Goal: Contribute content: Contribute content

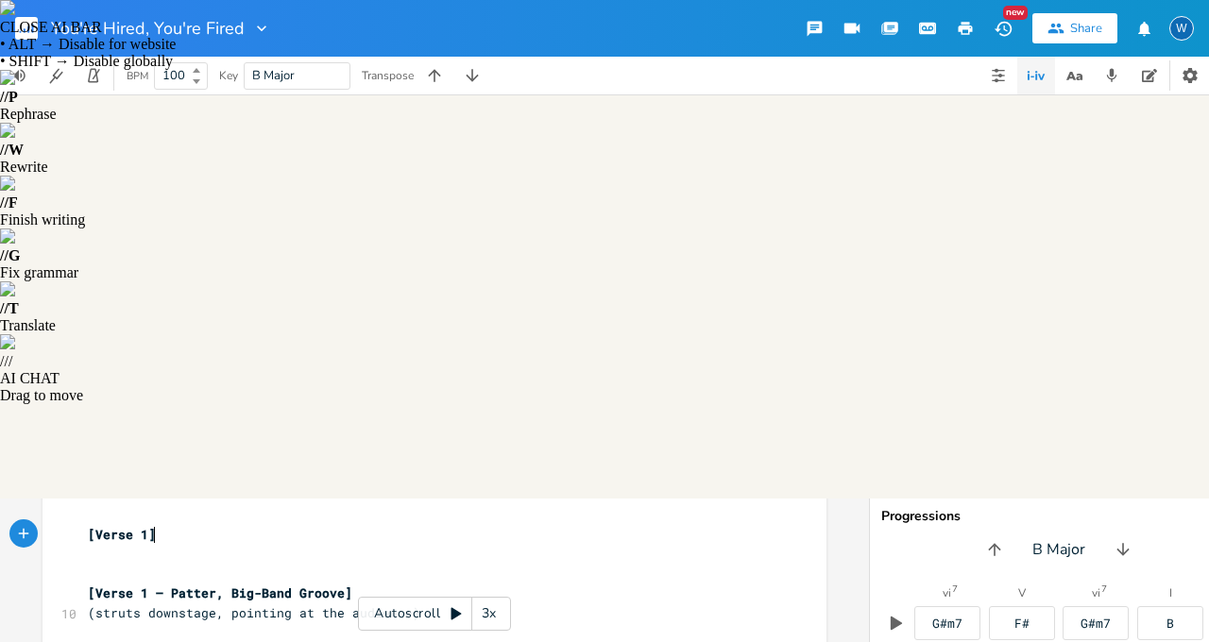
scroll to position [21, 0]
click at [415, 601] on pre "(struts downstage, pointing at the audience)" at bounding box center [425, 611] width 682 height 20
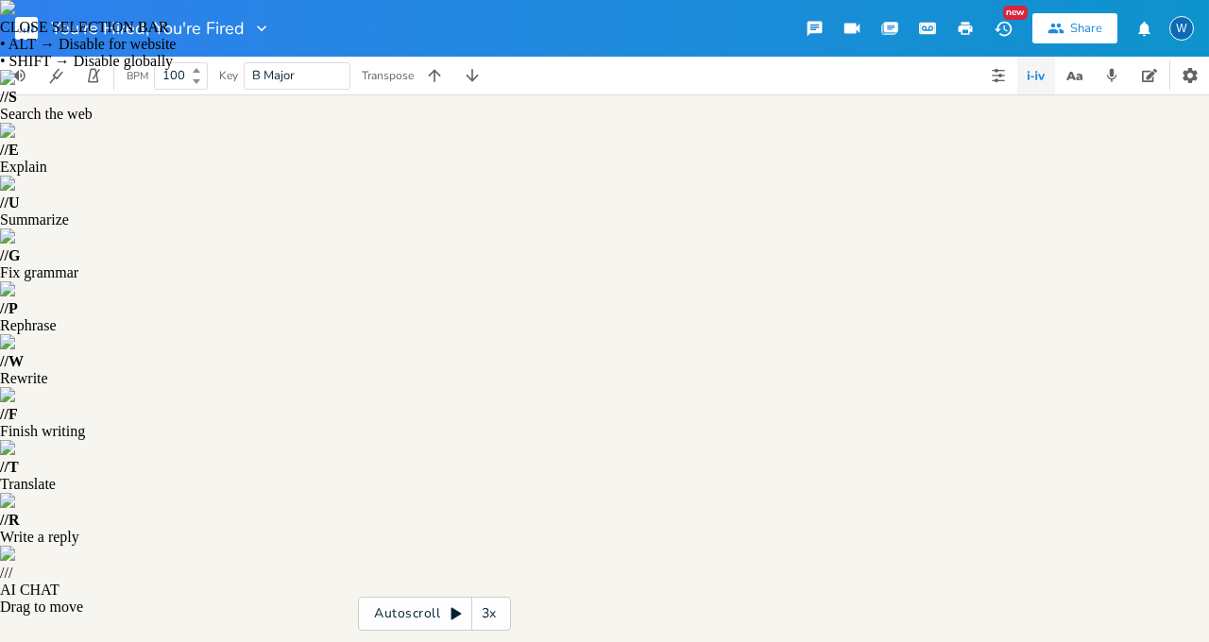
type textarea "(struts downstage, pointing at the audience)"
drag, startPoint x: 415, startPoint y: 208, endPoint x: 82, endPoint y: 206, distance: 333.3
type textarea "– Patter, Big-Band Groove]"
drag, startPoint x: 347, startPoint y: 187, endPoint x: 147, endPoint y: 181, distance: 199.3
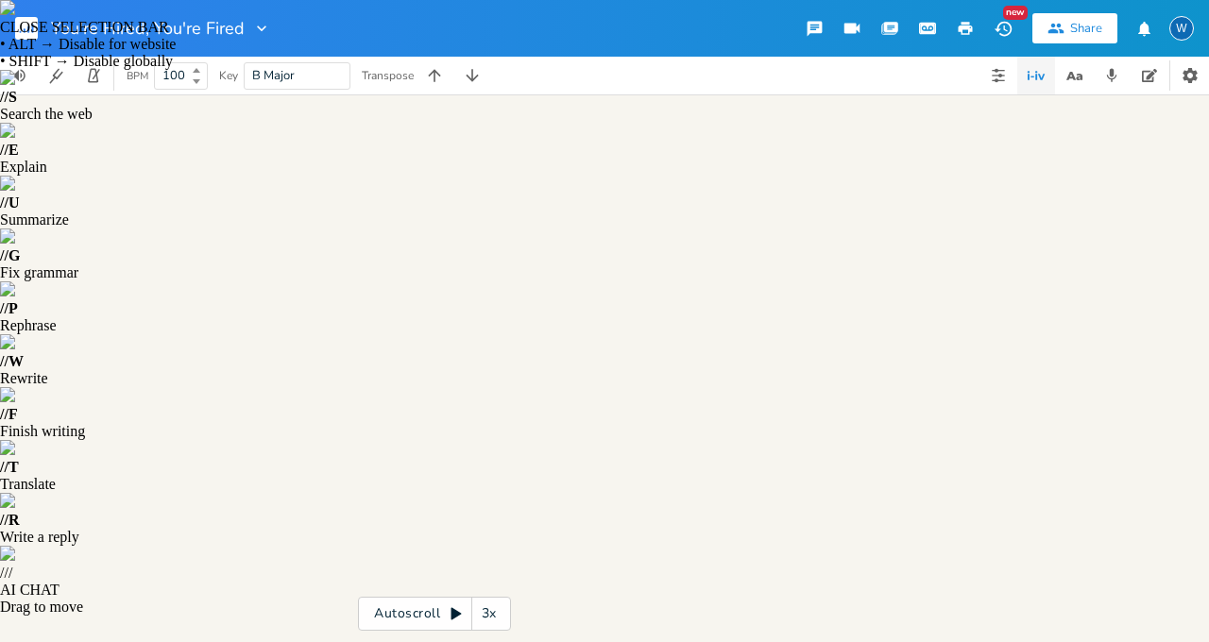
type textarea "[Verse 1]"
drag, startPoint x: 163, startPoint y: 114, endPoint x: 76, endPoint y: 120, distance: 87.1
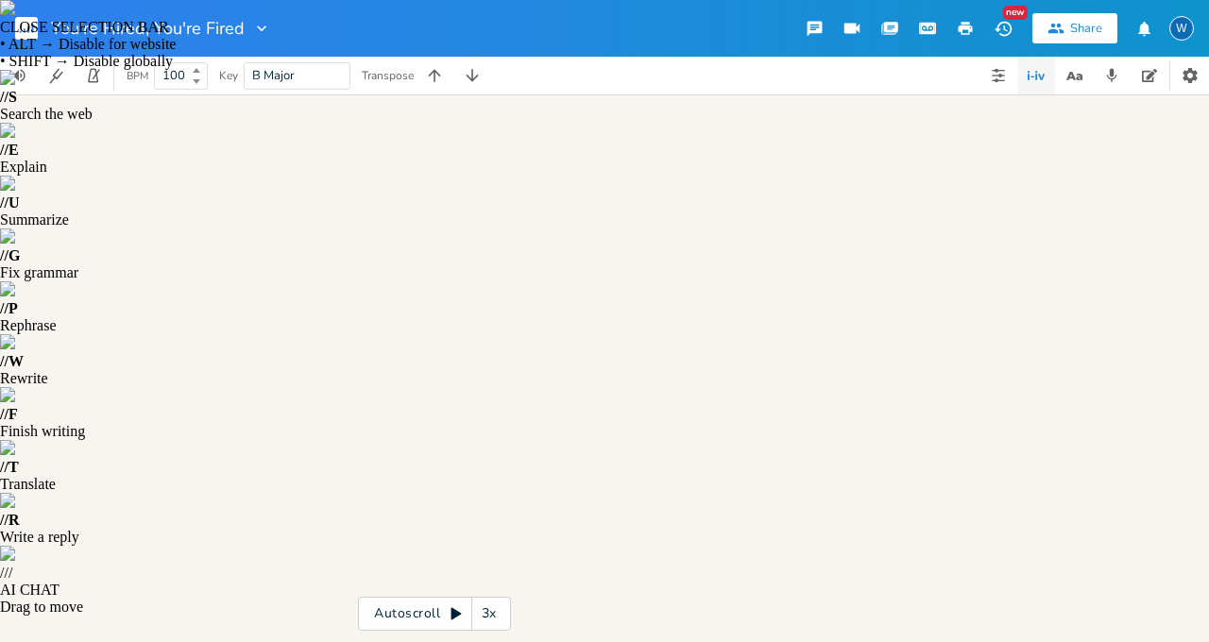
type textarea "["
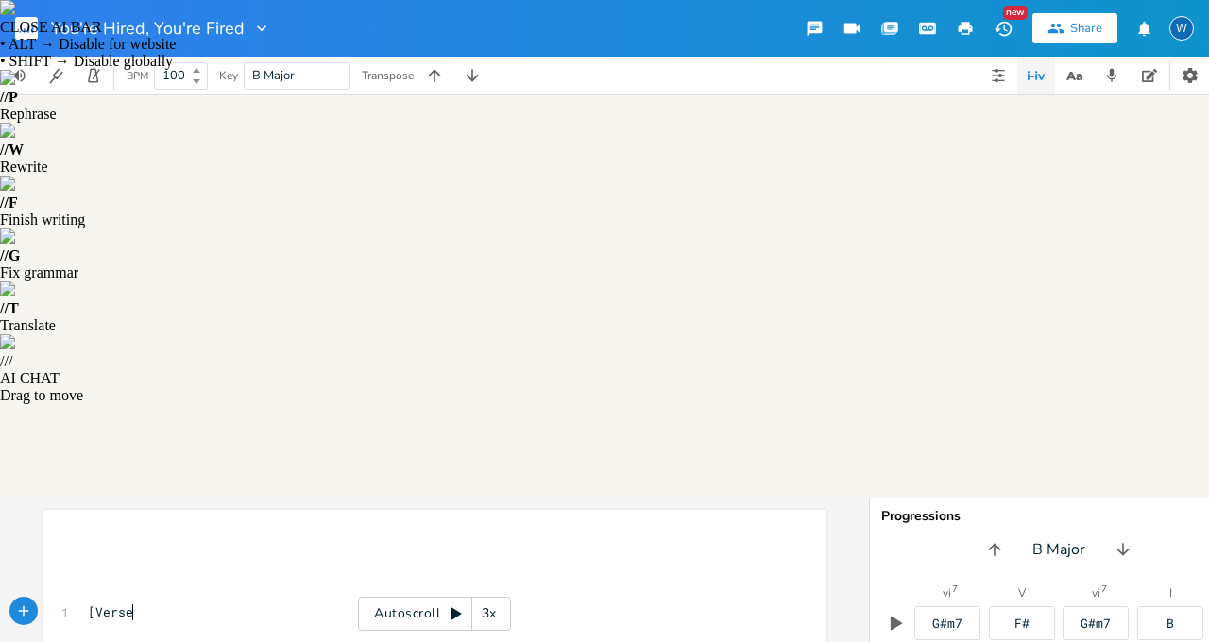
type textarea "]"
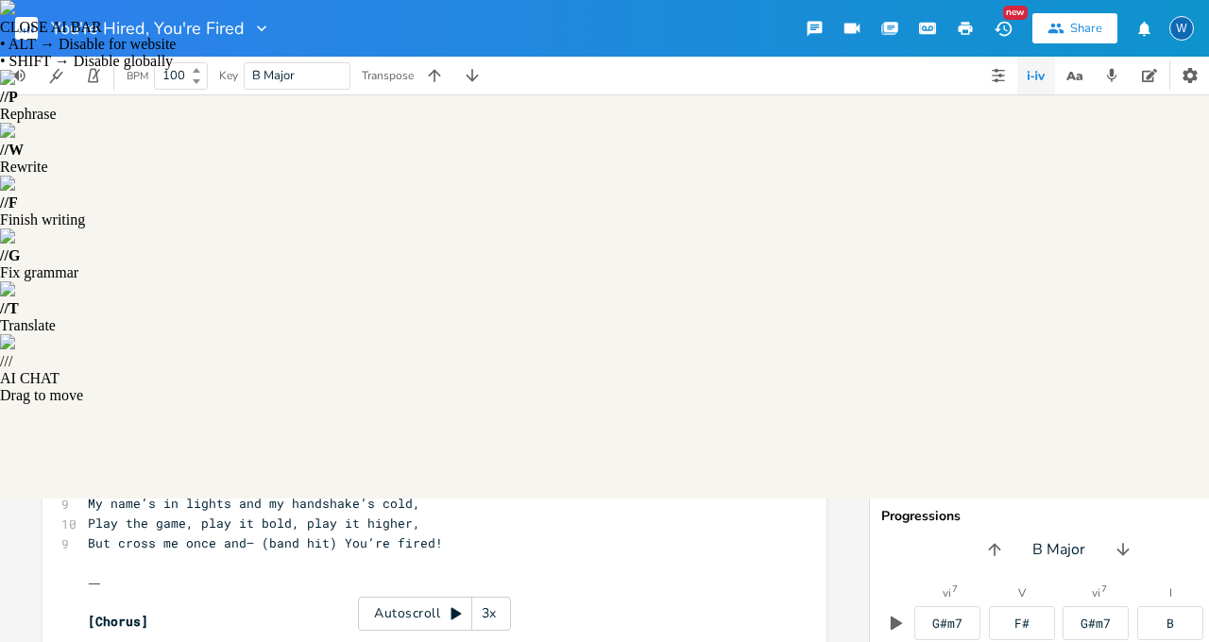
scroll to position [330, 0]
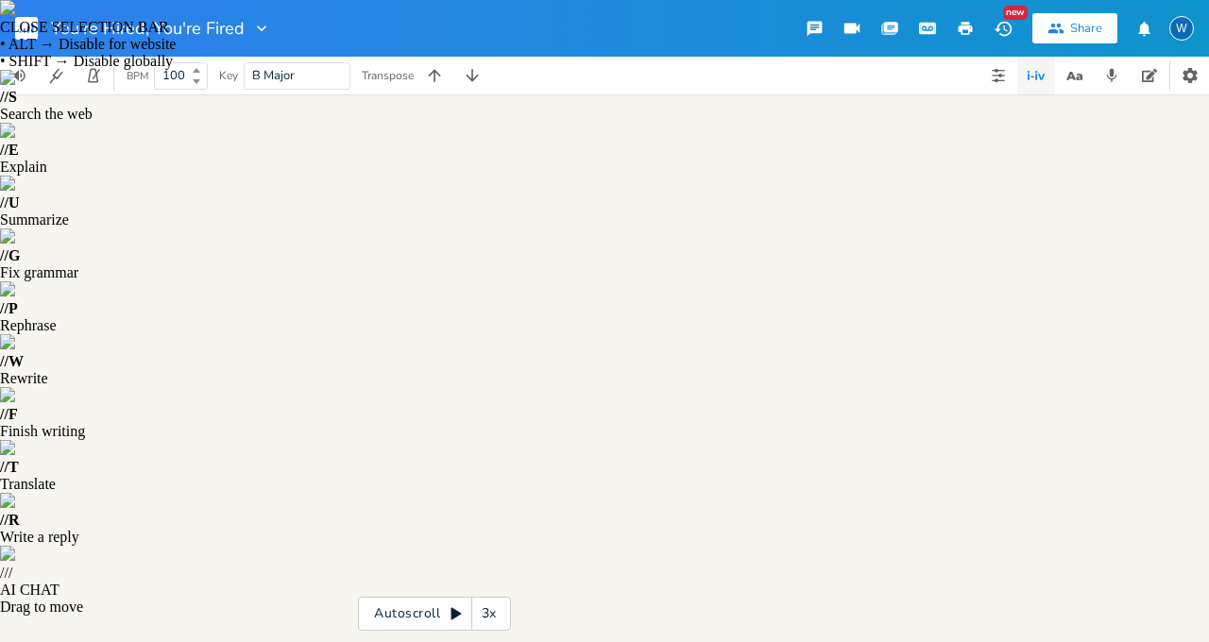
type textarea "– Faster, Snappier, More Arrogant]"
drag, startPoint x: 408, startPoint y: 431, endPoint x: 147, endPoint y: 426, distance: 260.7
type textarea "]"
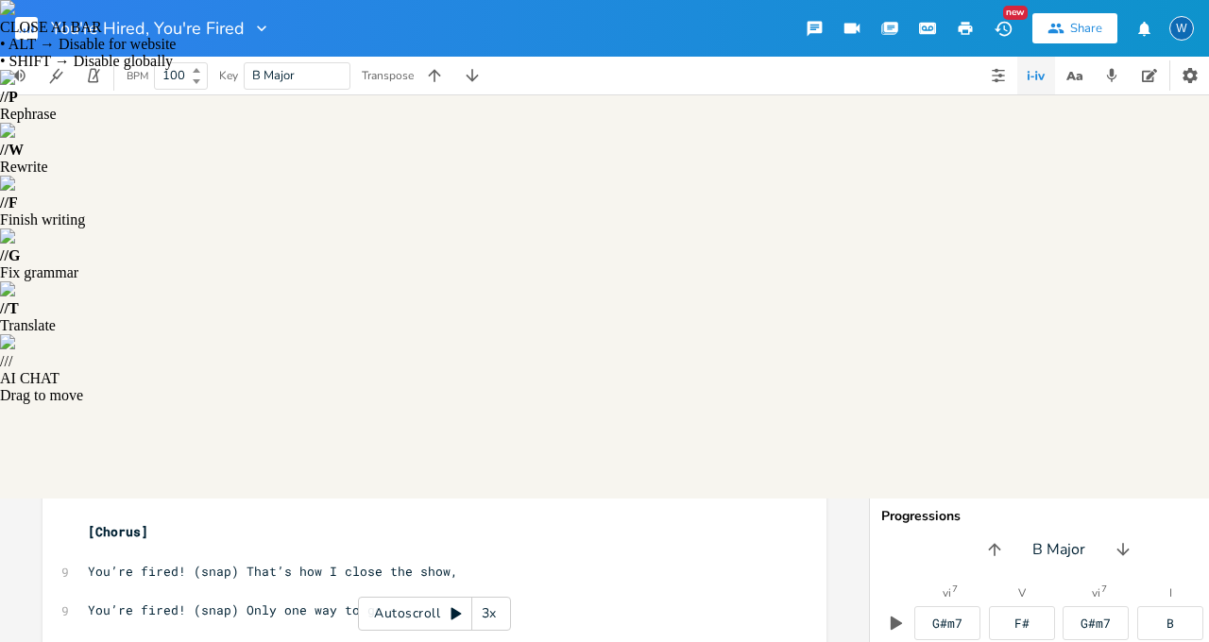
scroll to position [398, 0]
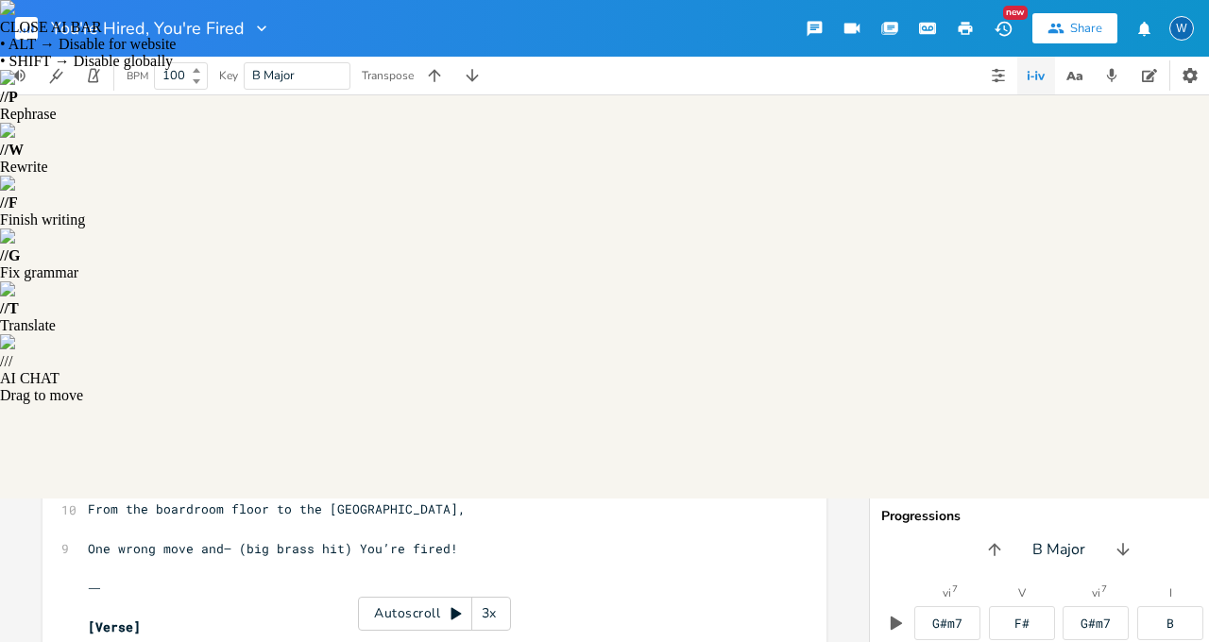
scroll to position [571, 0]
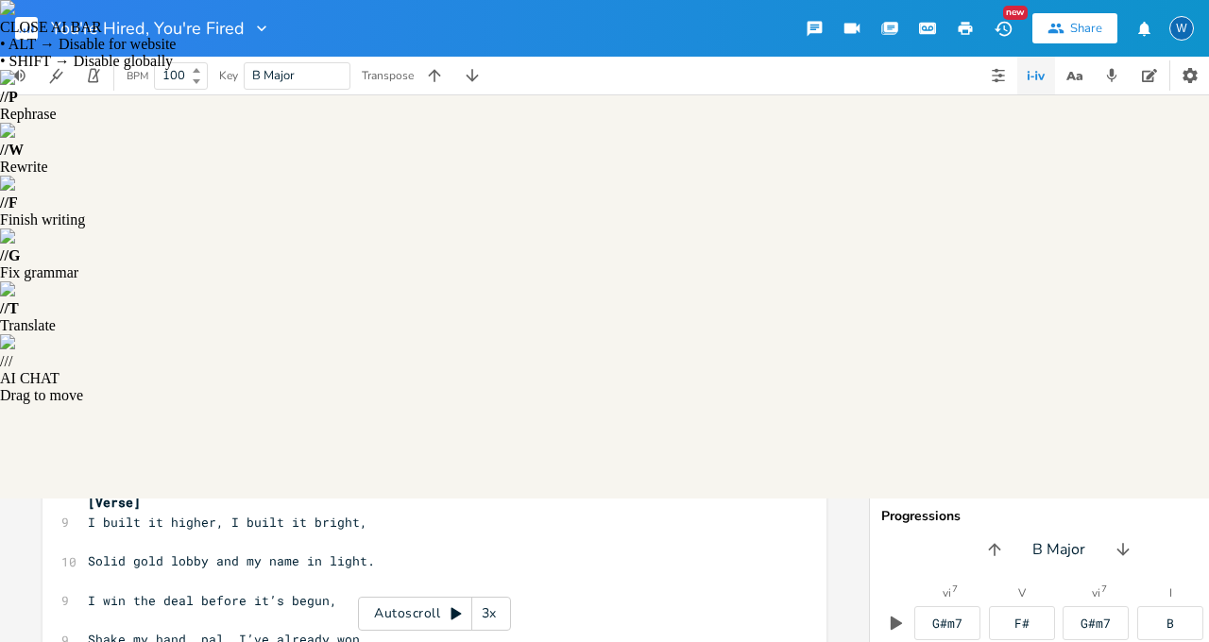
scroll to position [758, 0]
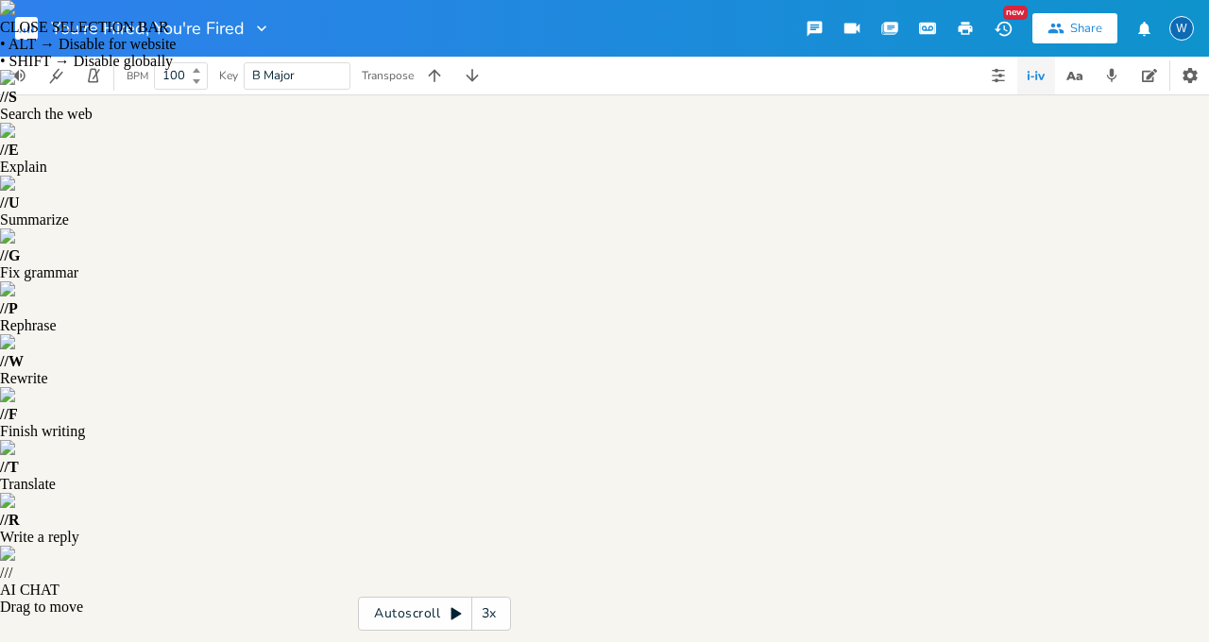
type textarea "– Mock Inspirational, With Undercut]"
drag, startPoint x: 410, startPoint y: 373, endPoint x: 137, endPoint y: 367, distance: 272.9
type textarea "(slows to a sly, crooning style)"
drag, startPoint x: 330, startPoint y: 394, endPoint x: 85, endPoint y: 397, distance: 245.5
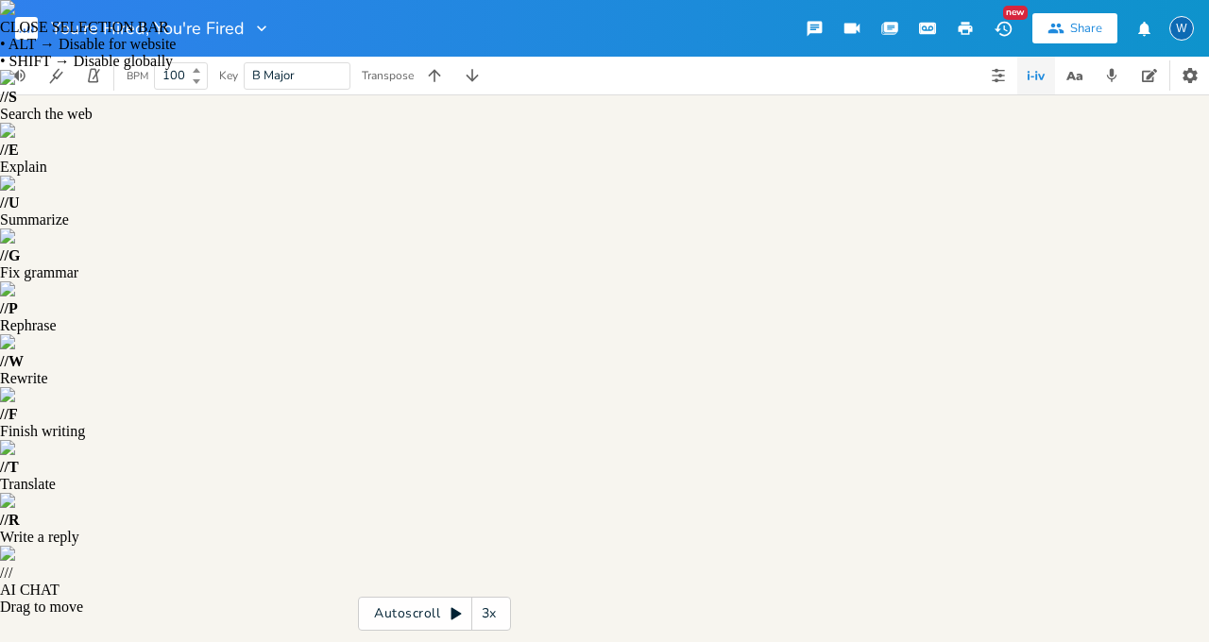
scroll to position [813, 0]
type textarea "(beat)"
drag, startPoint x: 149, startPoint y: 457, endPoint x: 82, endPoint y: 458, distance: 67.0
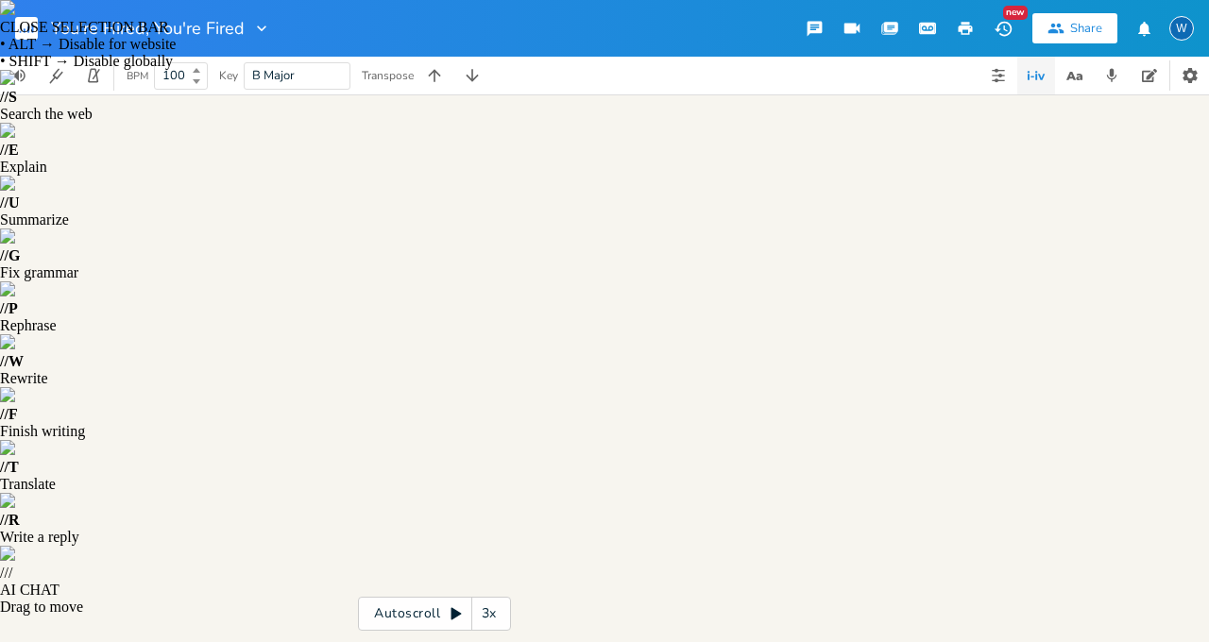
type textarea "(band kicks back in full force)"
drag, startPoint x: 317, startPoint y: 550, endPoint x: 78, endPoint y: 555, distance: 238.9
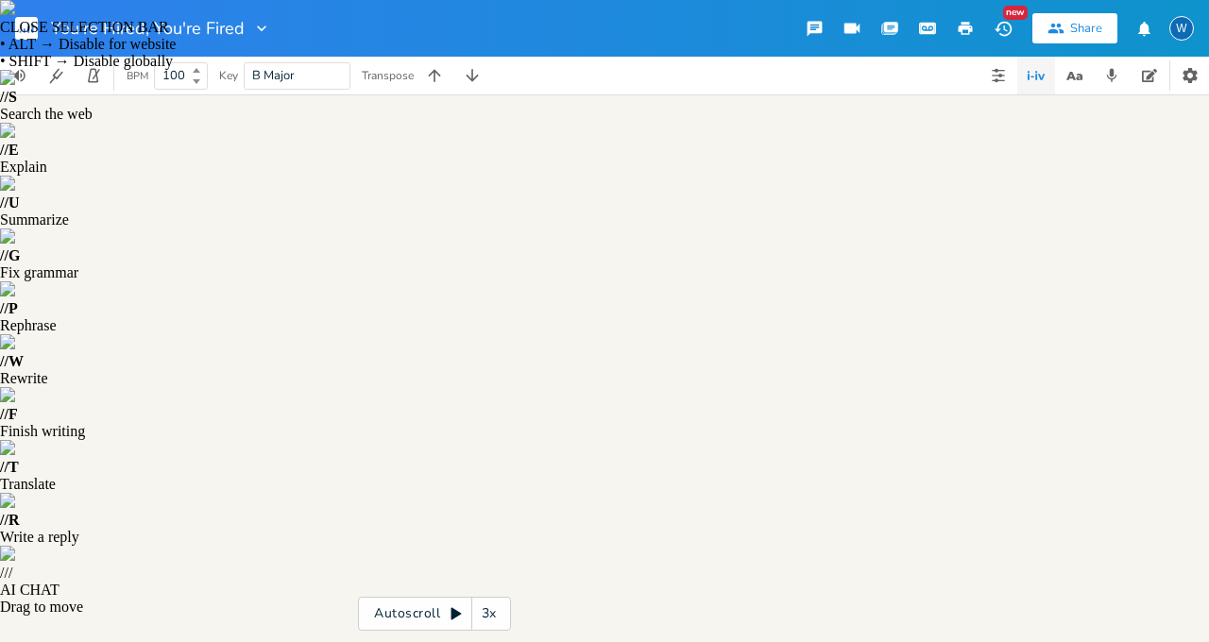
scroll to position [878, 0]
type textarea "[Final Chorus – Key Change, Full Ensemble]"
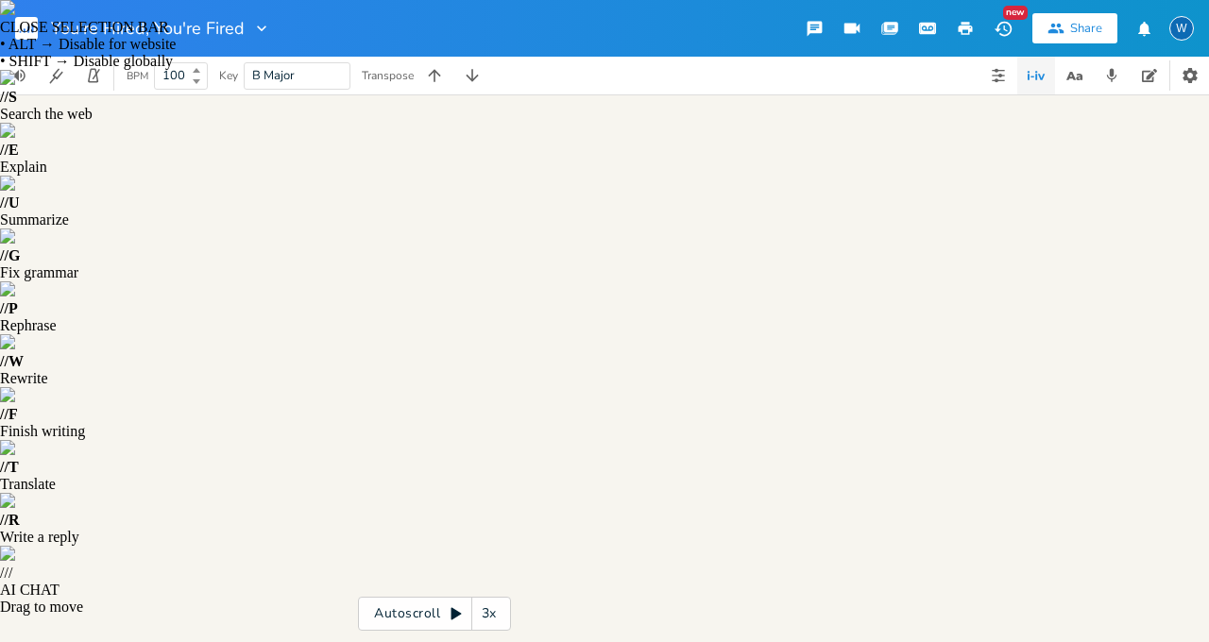
drag, startPoint x: 397, startPoint y: 434, endPoint x: 76, endPoint y: 435, distance: 320.1
click at [76, 435] on div "[Final Chorus – Key Change, Full Ensemble] x ​ ​ ​ [Verse] ​ ​ 11 Rule number o…" at bounding box center [434, 524] width 784 height 1710
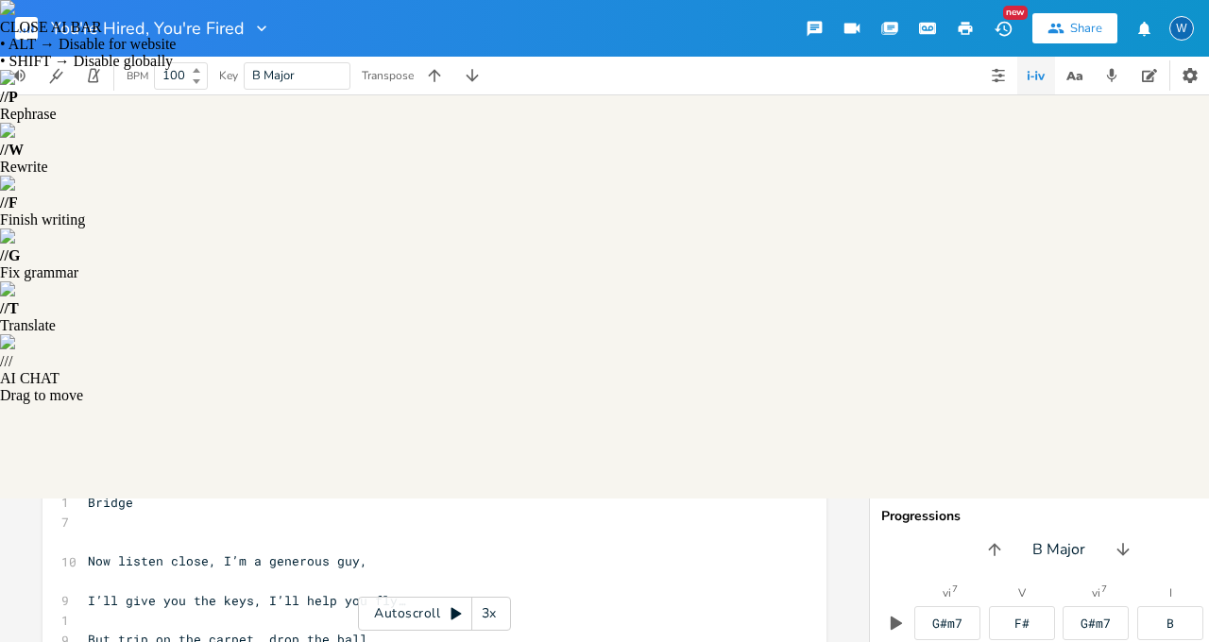
scroll to position [0, 42]
type textarea "[Chorus]"
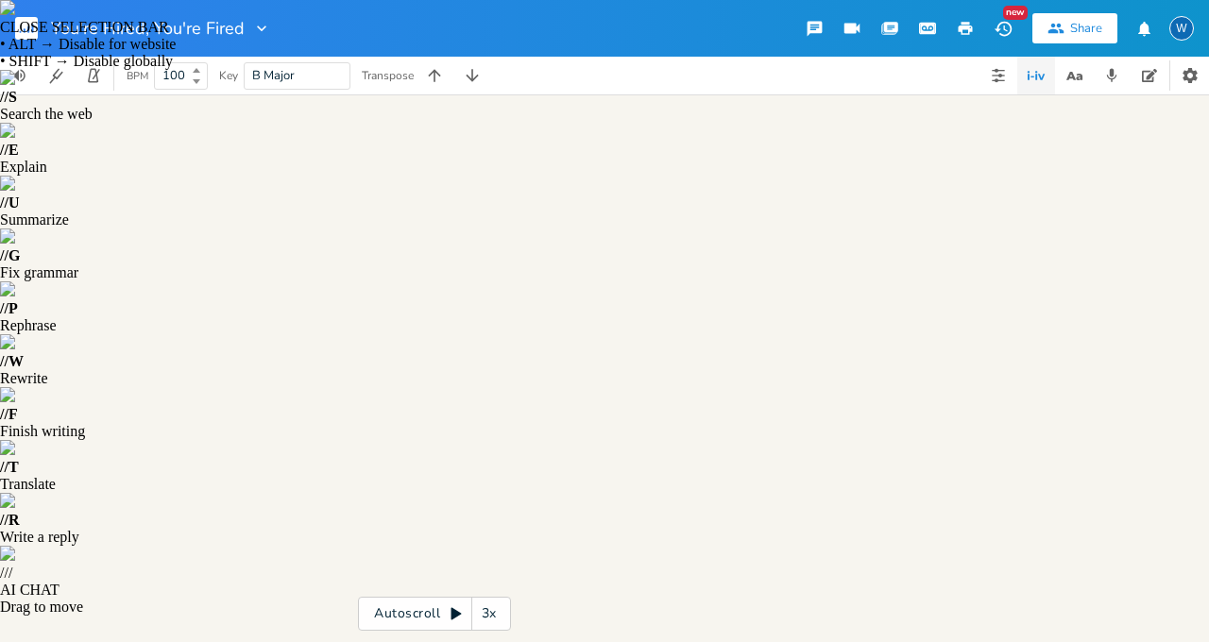
type textarea "(snap)"
drag, startPoint x: 229, startPoint y: 473, endPoint x: 186, endPoint y: 472, distance: 42.5
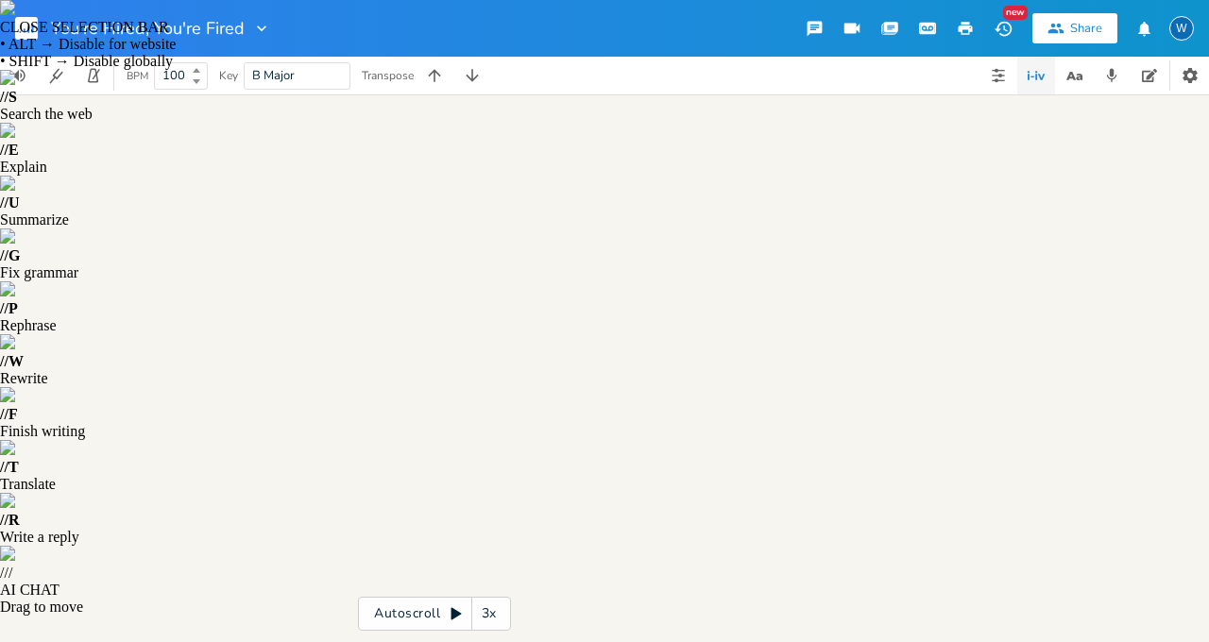
type textarea "⸻"
drag, startPoint x: 125, startPoint y: 483, endPoint x: 166, endPoint y: 488, distance: 41.9
type textarea "]"
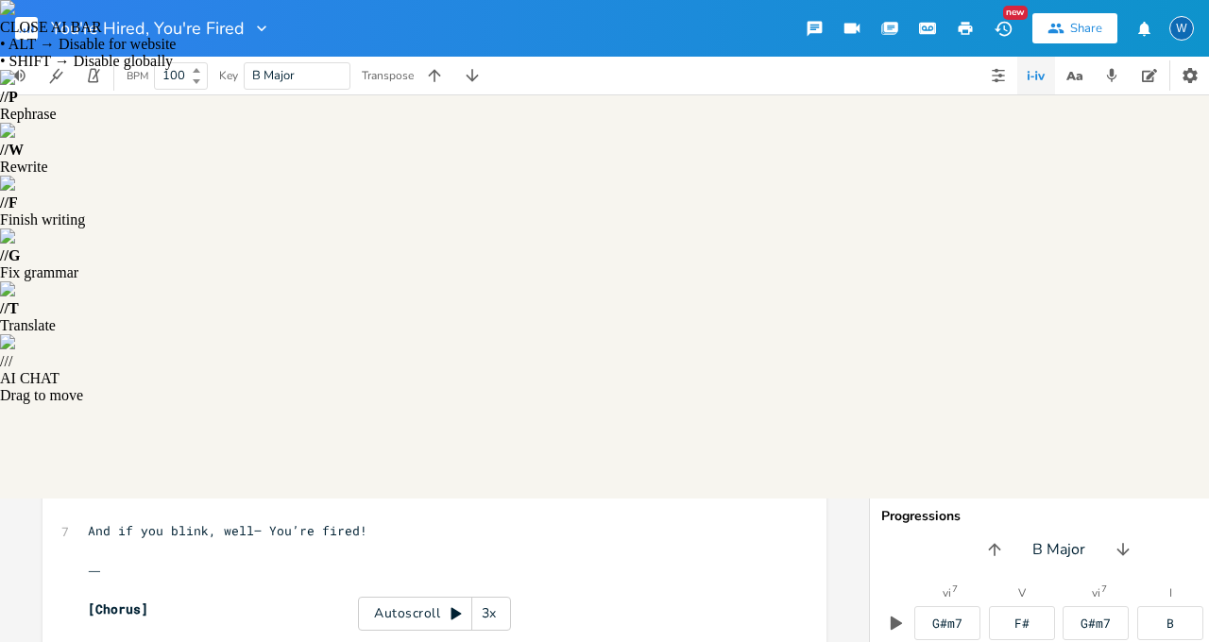
scroll to position [0, 4]
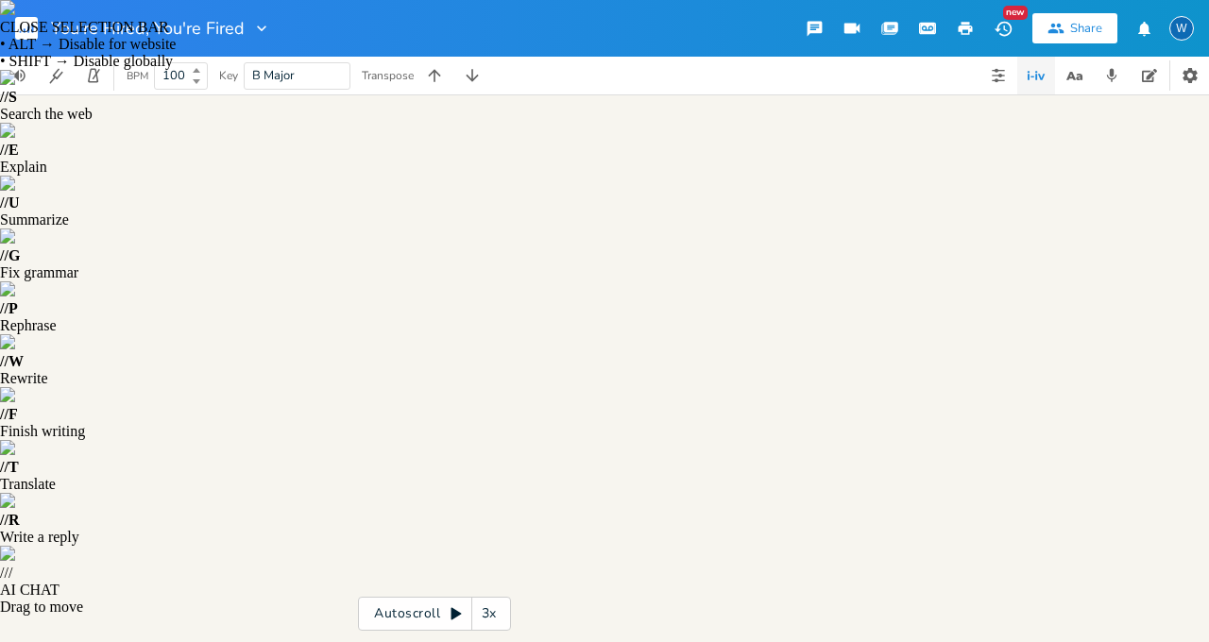
type textarea "(strutting offstage)"
drag, startPoint x: 236, startPoint y: 537, endPoint x: 83, endPoint y: 543, distance: 153.1
type textarea "[Outro] “That’s business, baby. You win… or you watch me win.”"
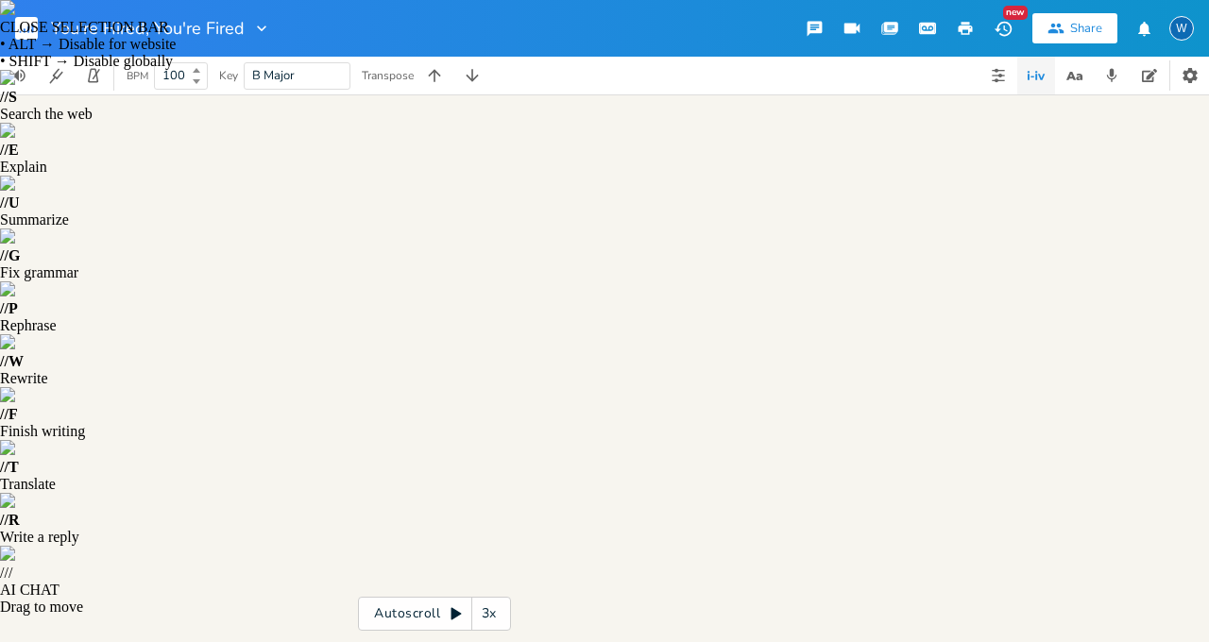
drag, startPoint x: 488, startPoint y: 543, endPoint x: 78, endPoint y: 484, distance: 414.0
click at [84, 484] on div "​ ​ ​ [Verse] ​ ​ 11 Rule number one — you walk in like a winner, Eb 12 Rule nu…" at bounding box center [425, 336] width 682 height 1768
